Goal: Information Seeking & Learning: Learn about a topic

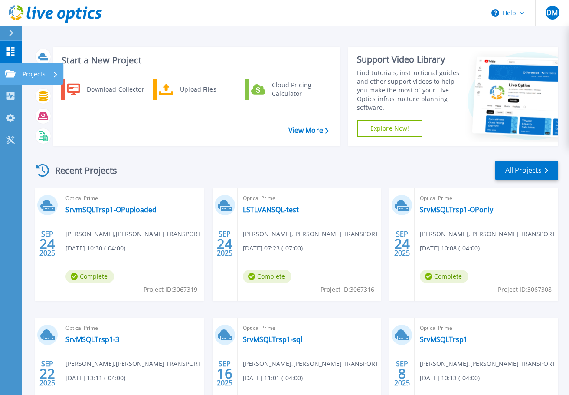
click at [41, 72] on p "Projects" at bounding box center [34, 74] width 23 height 23
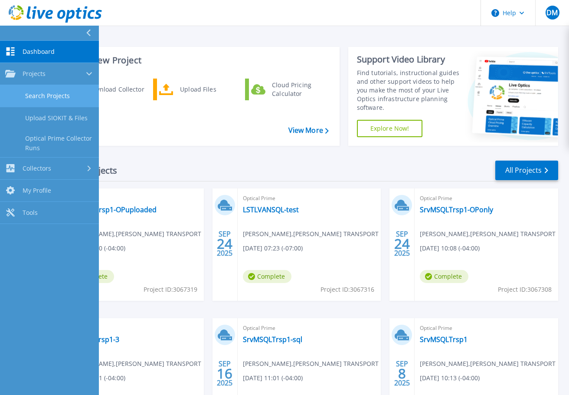
click at [49, 96] on link "Search Projects" at bounding box center [49, 96] width 99 height 22
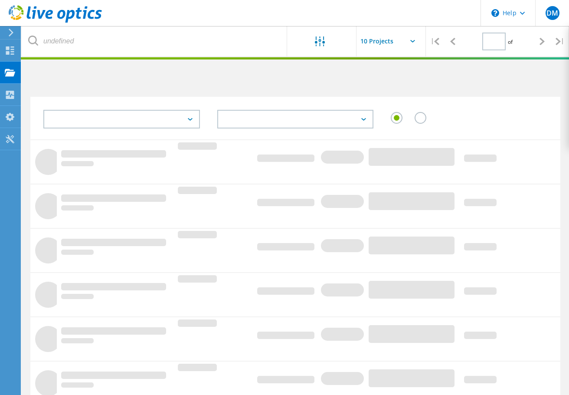
type input "1"
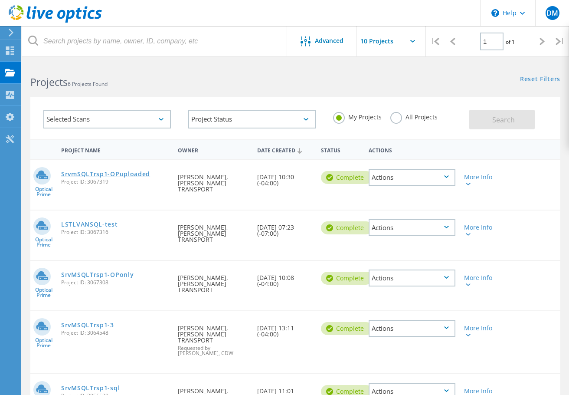
click at [117, 174] on link "SrvmSQLTrsp1-OPuploaded" at bounding box center [105, 174] width 89 height 6
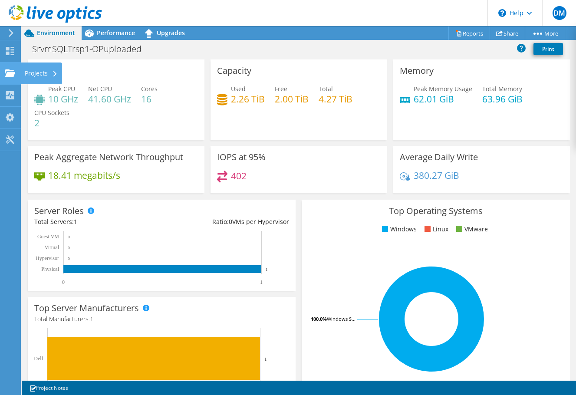
click at [29, 72] on div "Projects" at bounding box center [41, 74] width 42 height 22
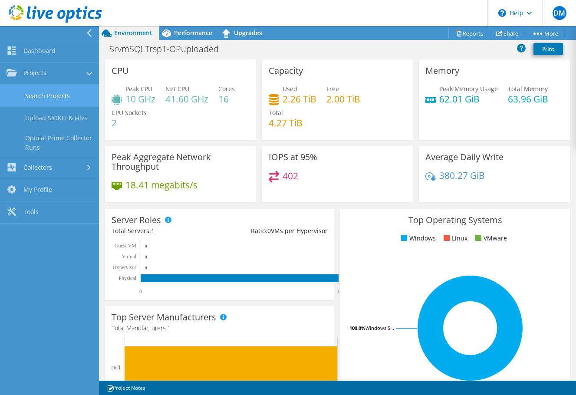
click at [46, 96] on link "Search Projects" at bounding box center [49, 96] width 99 height 22
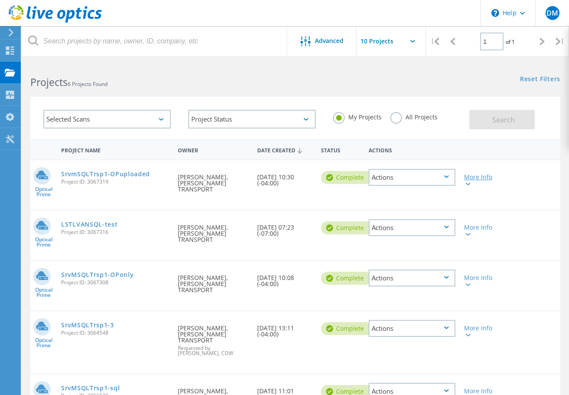
click at [470, 185] on icon at bounding box center [468, 184] width 5 height 3
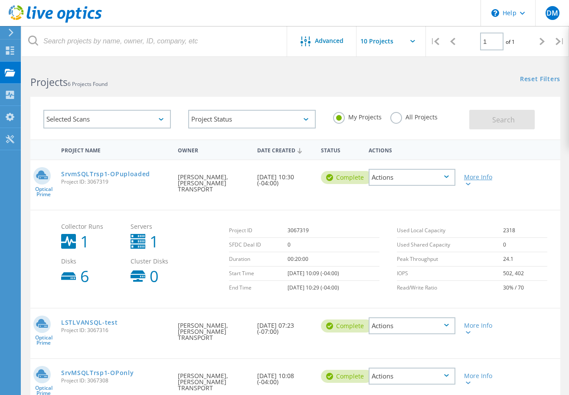
click at [470, 185] on icon at bounding box center [468, 184] width 5 height 3
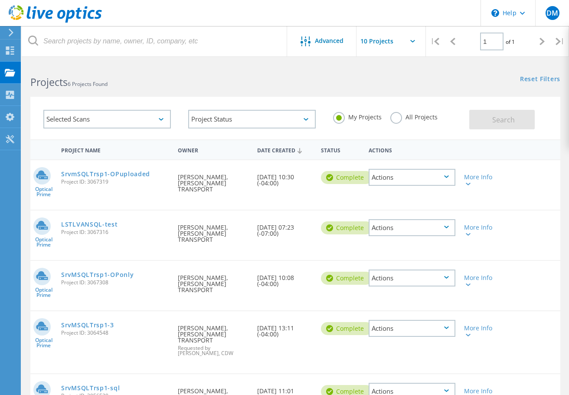
click at [422, 180] on div "Actions" at bounding box center [412, 177] width 87 height 17
click at [395, 198] on div "Delete" at bounding box center [412, 197] width 85 height 13
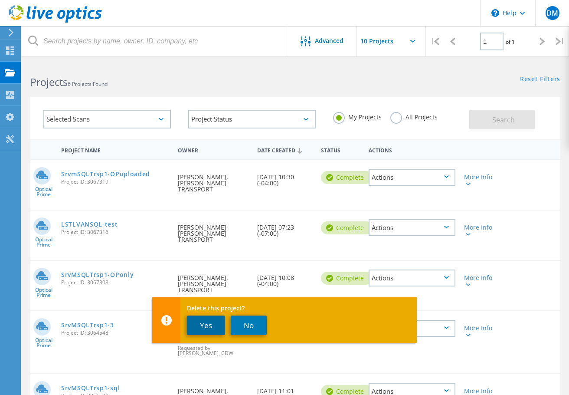
click at [211, 328] on button "Yes" at bounding box center [206, 326] width 38 height 20
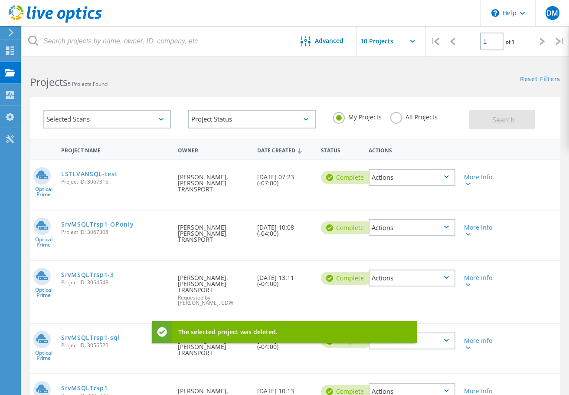
click at [386, 177] on div "Actions" at bounding box center [412, 177] width 87 height 17
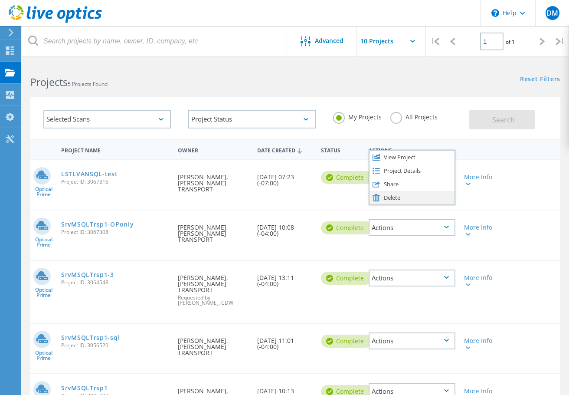
click at [391, 200] on div "Delete" at bounding box center [412, 197] width 85 height 13
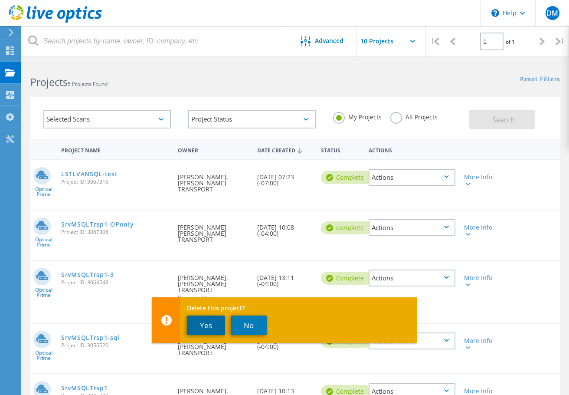
click at [204, 329] on button "Yes" at bounding box center [206, 326] width 38 height 20
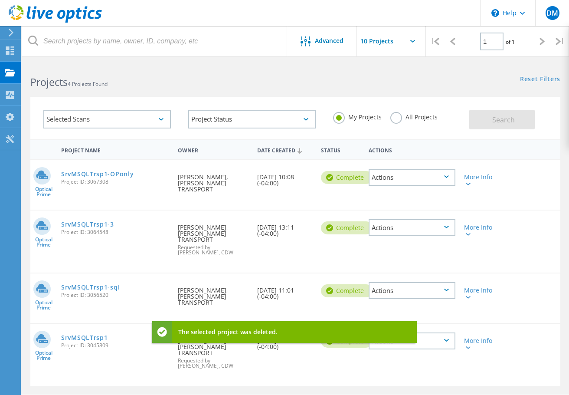
click at [403, 176] on div "Actions" at bounding box center [412, 177] width 87 height 17
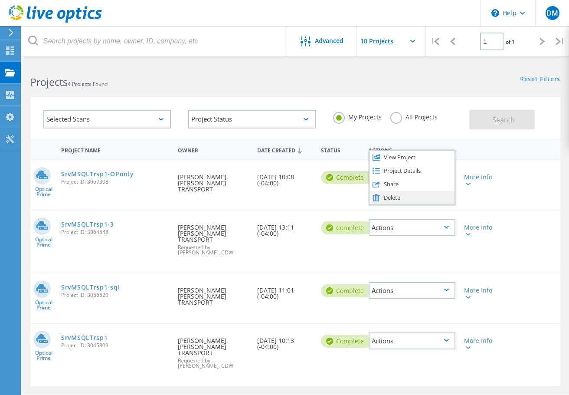
click at [389, 200] on div "Delete" at bounding box center [412, 197] width 85 height 13
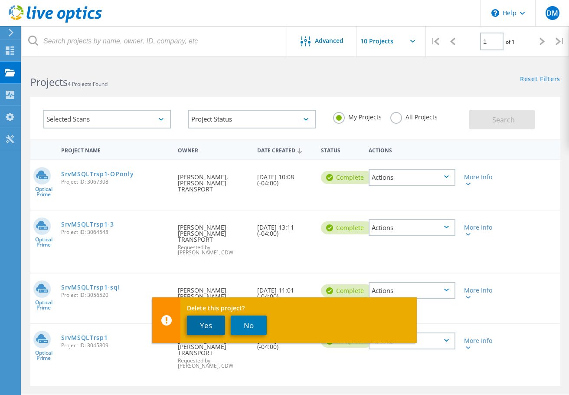
click at [212, 329] on button "Yes" at bounding box center [206, 326] width 38 height 20
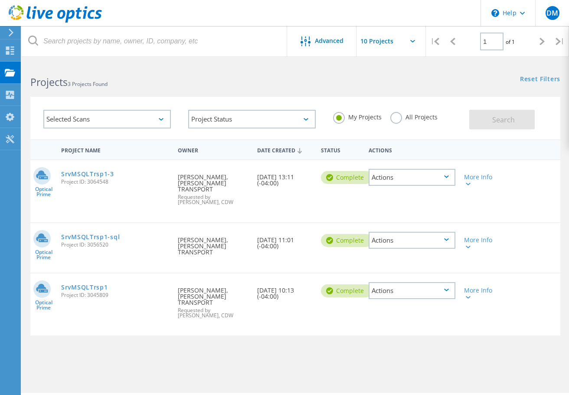
click at [393, 173] on div "Actions" at bounding box center [412, 177] width 87 height 17
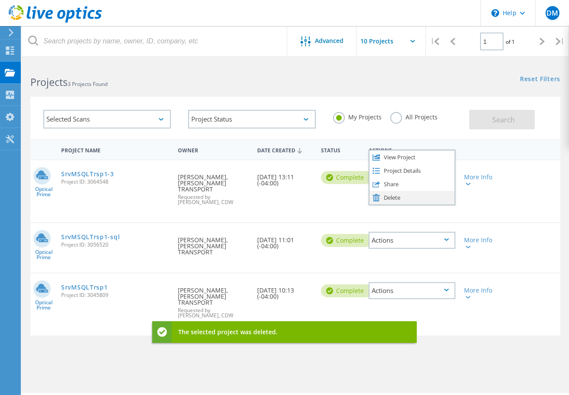
click at [390, 198] on div "Delete" at bounding box center [412, 197] width 85 height 13
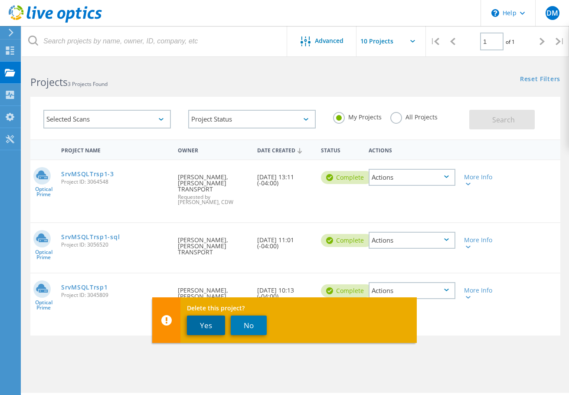
click at [210, 325] on button "Yes" at bounding box center [206, 326] width 38 height 20
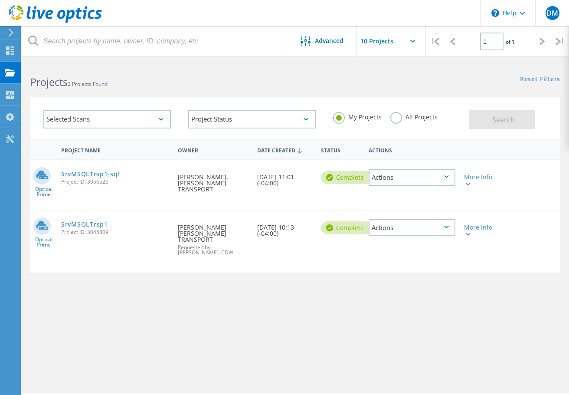
click at [103, 177] on link "SrvMSQLTrsp1-sql" at bounding box center [90, 174] width 59 height 6
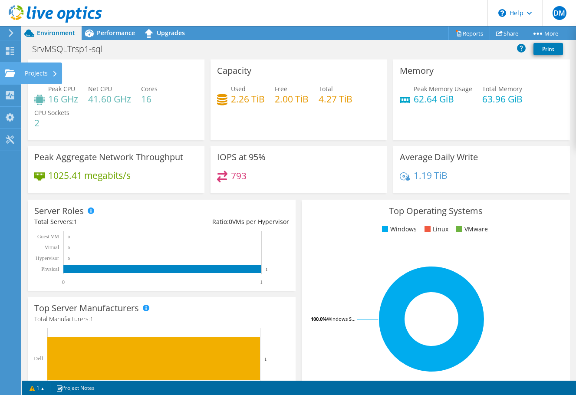
click at [34, 72] on div "Projects" at bounding box center [41, 74] width 42 height 22
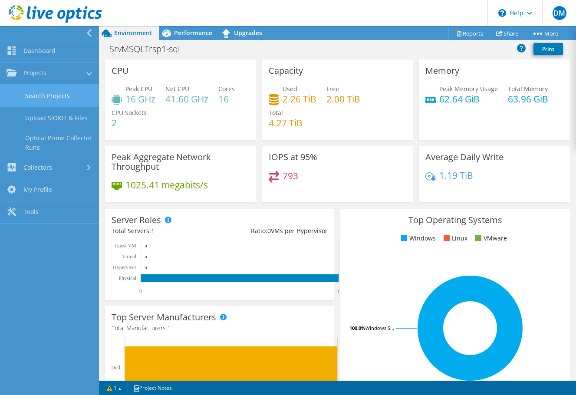
click at [55, 99] on link "Search Projects" at bounding box center [49, 96] width 99 height 22
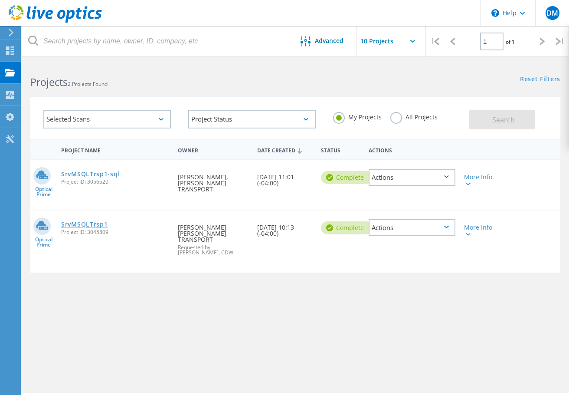
click at [86, 221] on link "SrvMSQLTrsp1" at bounding box center [84, 224] width 46 height 6
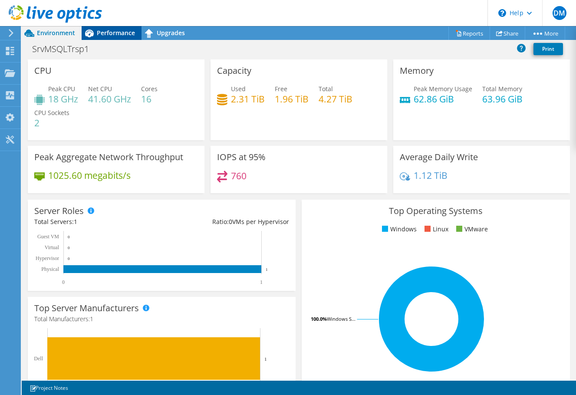
click at [122, 35] on span "Performance" at bounding box center [116, 33] width 38 height 8
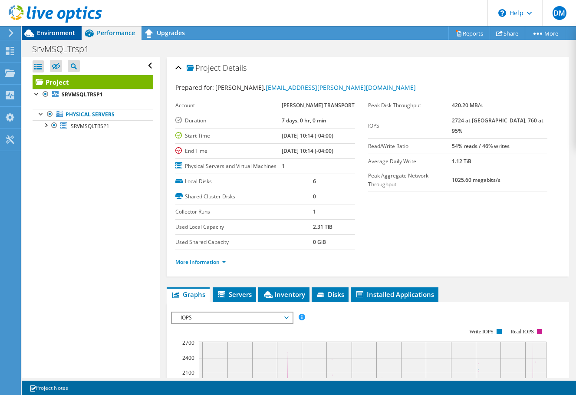
click at [66, 36] on span "Environment" at bounding box center [56, 33] width 38 height 8
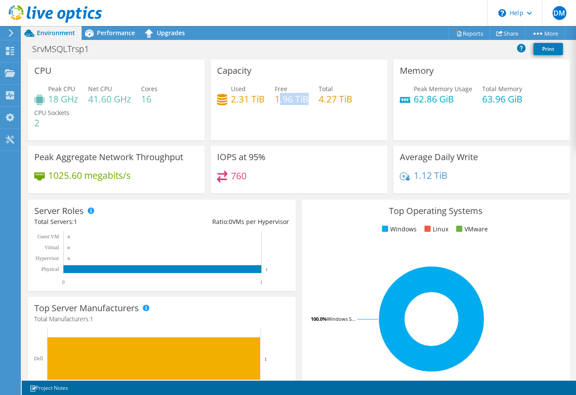
drag, startPoint x: 306, startPoint y: 100, endPoint x: 277, endPoint y: 100, distance: 28.7
click at [277, 100] on h4 "1.96 TiB" at bounding box center [292, 99] width 34 height 10
click at [316, 107] on div "Used 2.31 TiB Free 1.96 TiB Total 4.27 TiB" at bounding box center [299, 98] width 164 height 28
drag, startPoint x: 318, startPoint y: 99, endPoint x: 337, endPoint y: 97, distance: 18.7
click at [337, 97] on h4 "4.27 TiB" at bounding box center [336, 99] width 34 height 10
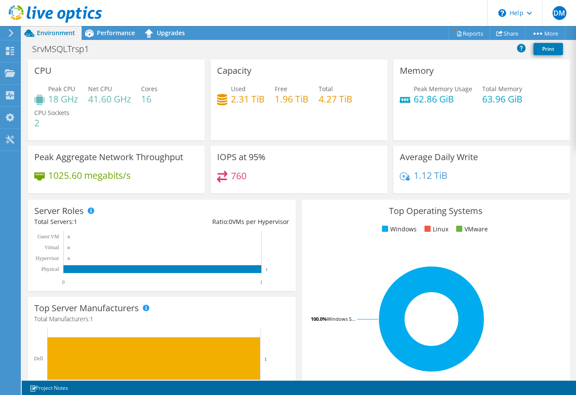
click at [305, 107] on div "Used 2.31 TiB Free 1.96 TiB Total 4.27 TiB" at bounding box center [299, 98] width 164 height 28
drag, startPoint x: 335, startPoint y: 98, endPoint x: 316, endPoint y: 98, distance: 18.2
click at [319, 98] on h4 "4.27 TiB" at bounding box center [336, 99] width 34 height 10
drag, startPoint x: 261, startPoint y: 99, endPoint x: 228, endPoint y: 100, distance: 33.0
click at [231, 100] on h4 "2.31 TiB" at bounding box center [248, 99] width 34 height 10
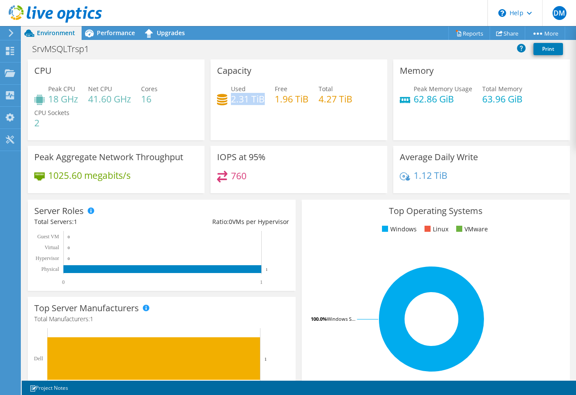
click at [246, 101] on h4 "2.31 TiB" at bounding box center [248, 99] width 34 height 10
drag, startPoint x: 248, startPoint y: 99, endPoint x: 228, endPoint y: 101, distance: 20.1
click at [231, 101] on h4 "2.31 TiB" at bounding box center [248, 99] width 34 height 10
click at [247, 101] on h4 "2.31 TiB" at bounding box center [248, 99] width 34 height 10
drag, startPoint x: 230, startPoint y: 99, endPoint x: 261, endPoint y: 96, distance: 31.8
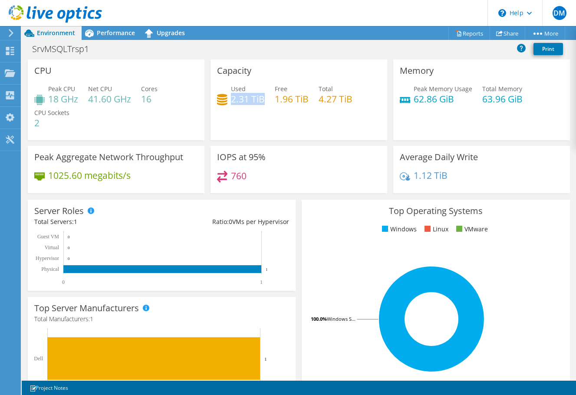
click at [261, 96] on h4 "2.31 TiB" at bounding box center [248, 99] width 34 height 10
drag, startPoint x: 359, startPoint y: 98, endPoint x: 321, endPoint y: 98, distance: 37.3
click at [321, 98] on div "Used 2.31 TiB Free 1.96 TiB Total 4.27 TiB" at bounding box center [299, 98] width 164 height 28
click at [272, 105] on div "Used 2.31 TiB Free 1.96 TiB Total 4.27 TiB" at bounding box center [299, 98] width 164 height 28
drag, startPoint x: 263, startPoint y: 100, endPoint x: 229, endPoint y: 99, distance: 33.9
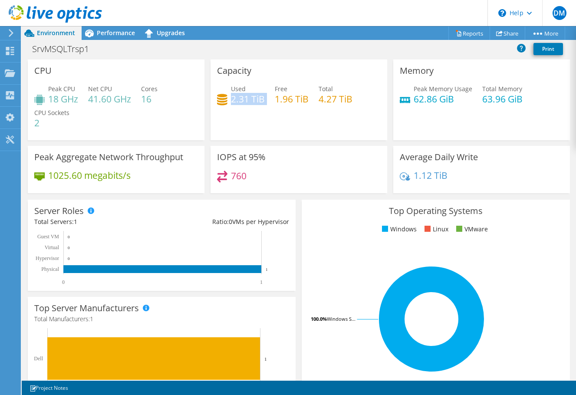
click at [229, 99] on div "Used 2.31 TiB Free 1.96 TiB Total 4.27 TiB" at bounding box center [299, 98] width 164 height 28
click at [251, 128] on div "Capacity Used 2.31 TiB Free 1.96 TiB Total 4.27 TiB" at bounding box center [299, 99] width 177 height 81
click at [112, 33] on span "Performance" at bounding box center [116, 33] width 38 height 8
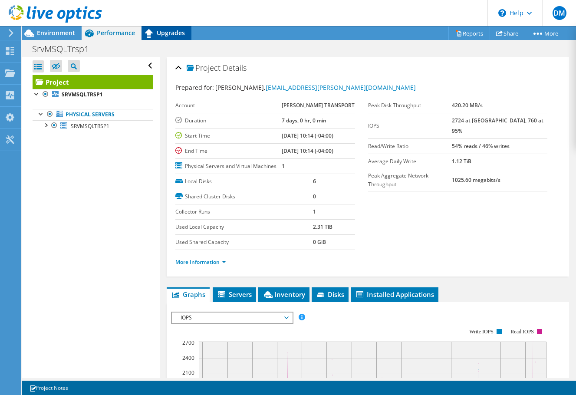
click at [176, 31] on span "Upgrades" at bounding box center [171, 33] width 28 height 8
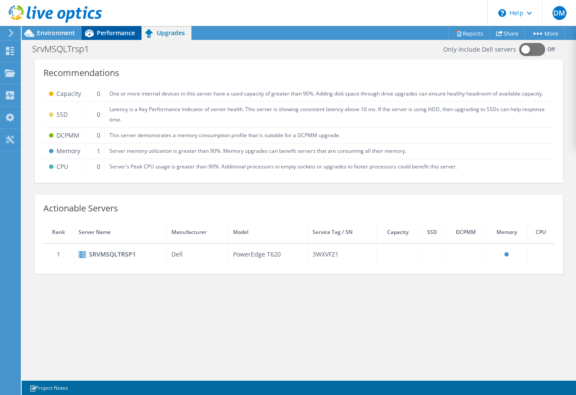
click at [118, 34] on span "Performance" at bounding box center [116, 33] width 38 height 8
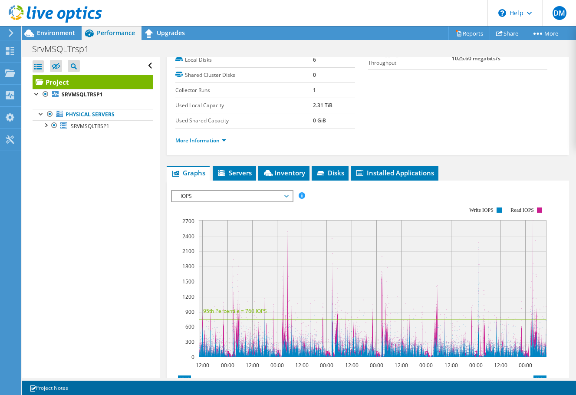
scroll to position [130, 0]
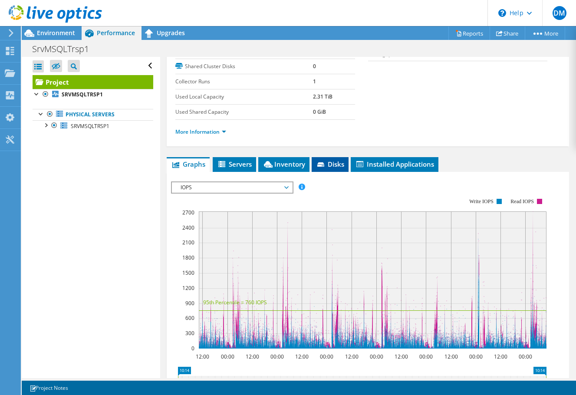
click at [336, 163] on span "Disks" at bounding box center [330, 164] width 28 height 9
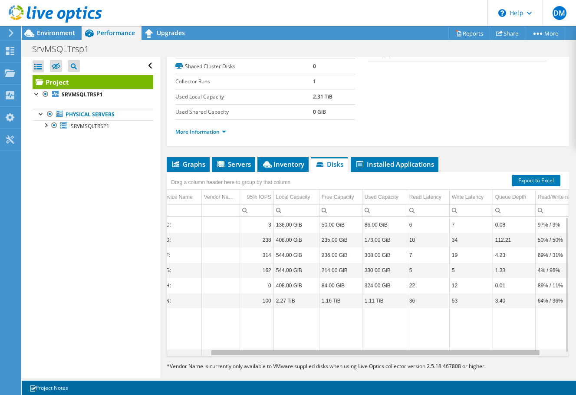
scroll to position [0, 78]
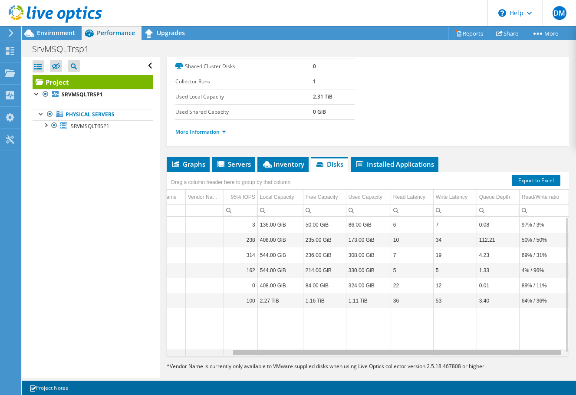
drag, startPoint x: 348, startPoint y: 353, endPoint x: 409, endPoint y: 351, distance: 60.8
click at [409, 351] on body "DM End User [PERSON_NAME] [EMAIL_ADDRESS][PERSON_NAME][DOMAIN_NAME] [PERSON_NAM…" at bounding box center [288, 197] width 576 height 395
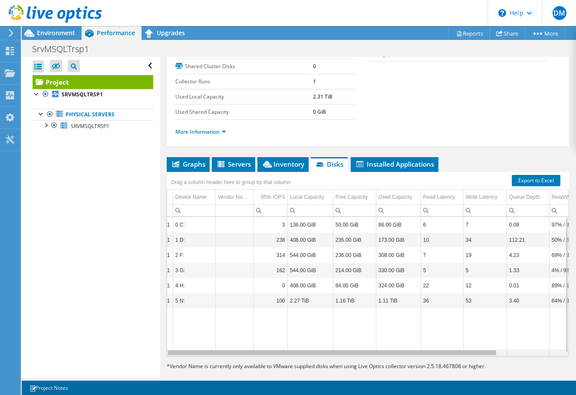
scroll to position [0, 0]
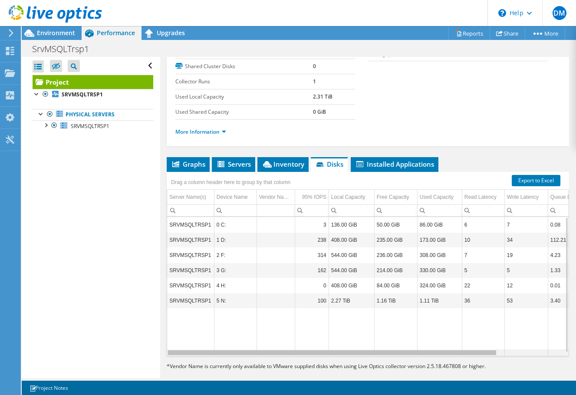
drag, startPoint x: 432, startPoint y: 354, endPoint x: 201, endPoint y: 359, distance: 230.5
click at [201, 359] on body "DM End User [PERSON_NAME] [EMAIL_ADDRESS][PERSON_NAME][DOMAIN_NAME] [PERSON_NAM…" at bounding box center [288, 197] width 576 height 395
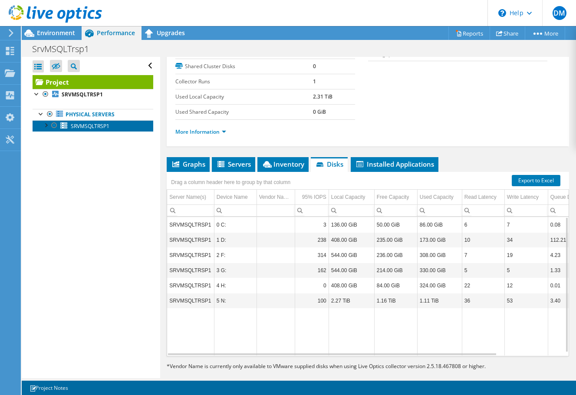
click at [98, 127] on span "SRVMSQLTRSP1" at bounding box center [90, 125] width 39 height 7
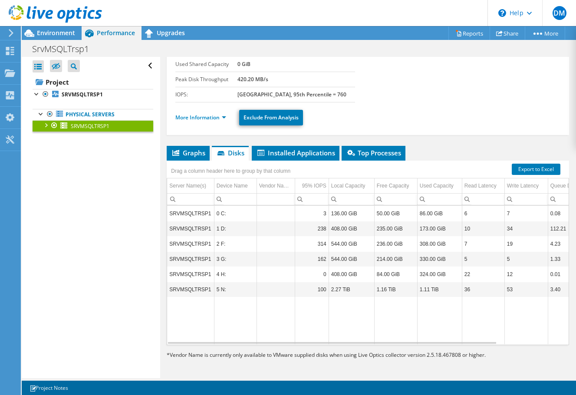
scroll to position [87, 0]
click at [49, 125] on div at bounding box center [45, 124] width 9 height 9
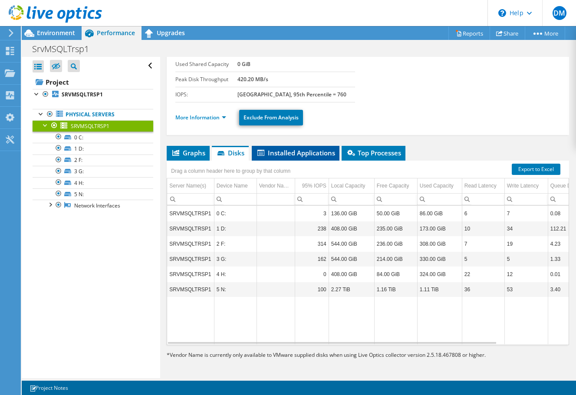
click at [294, 157] on li "Installed Applications" at bounding box center [296, 153] width 88 height 15
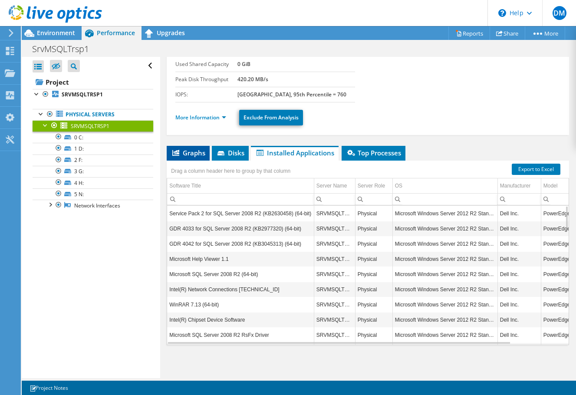
click at [182, 151] on span "Graphs" at bounding box center [188, 152] width 34 height 9
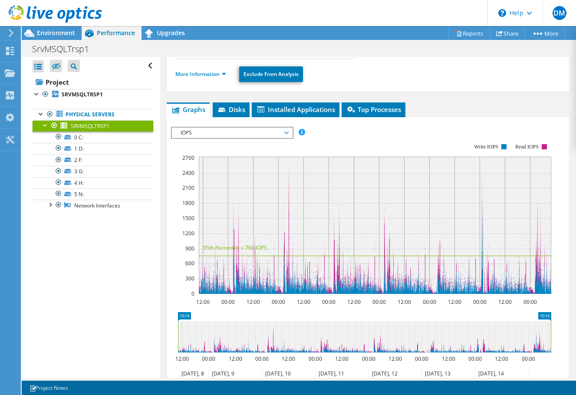
click at [248, 137] on span "IOPS" at bounding box center [232, 133] width 112 height 10
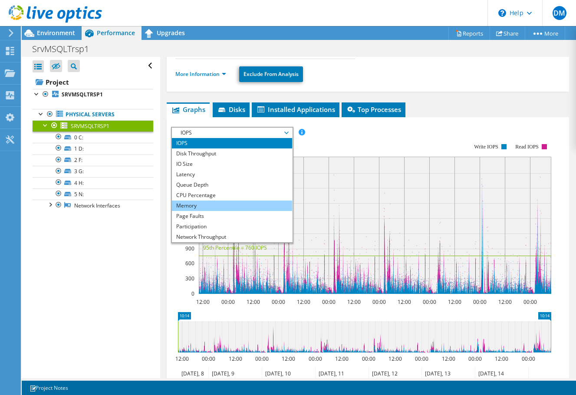
click at [193, 204] on li "Memory" at bounding box center [232, 206] width 120 height 10
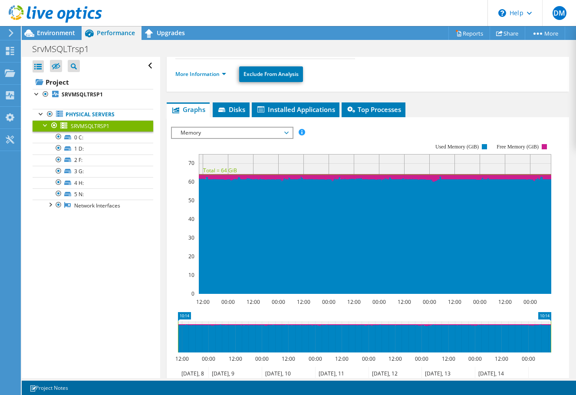
click at [241, 134] on span "Memory" at bounding box center [232, 133] width 112 height 10
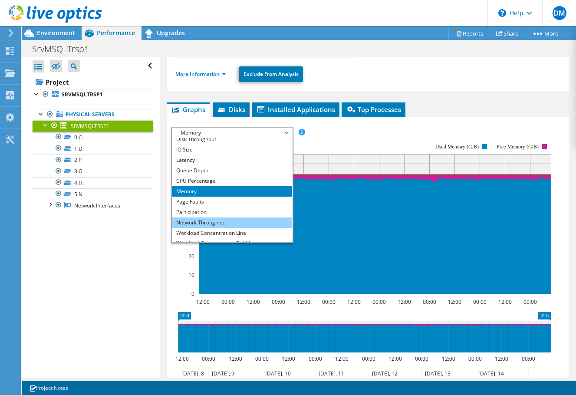
scroll to position [0, 0]
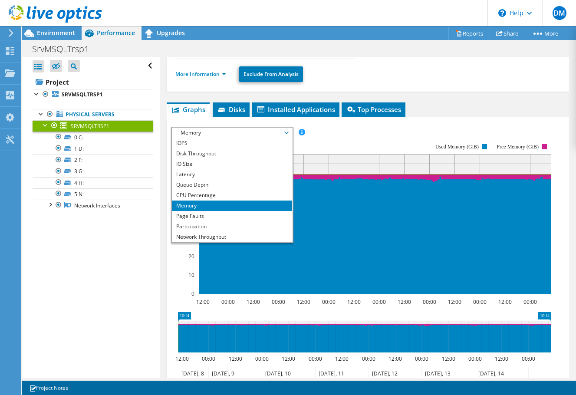
click at [202, 128] on span "Memory" at bounding box center [232, 133] width 112 height 10
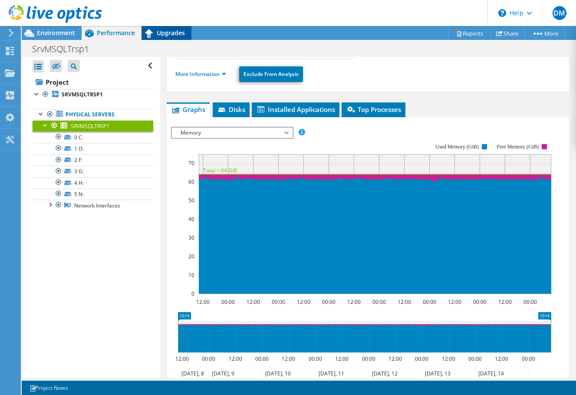
click at [163, 33] on span "Upgrades" at bounding box center [171, 33] width 28 height 8
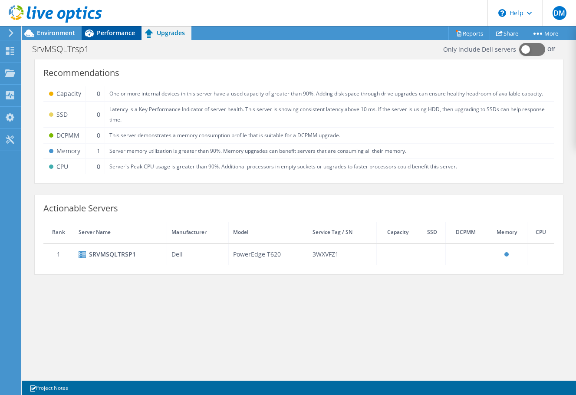
click at [127, 33] on span "Performance" at bounding box center [116, 33] width 38 height 8
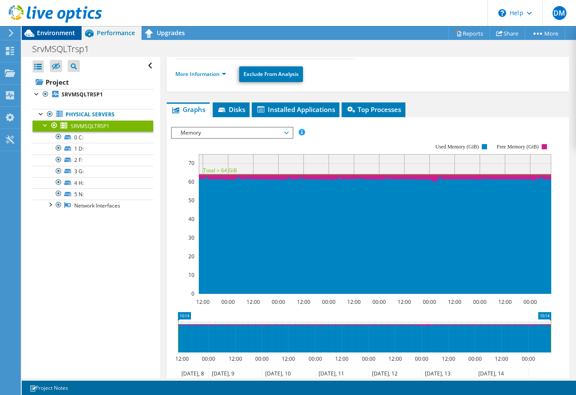
click at [62, 33] on span "Environment" at bounding box center [56, 33] width 38 height 8
